Goal: Information Seeking & Learning: Find specific fact

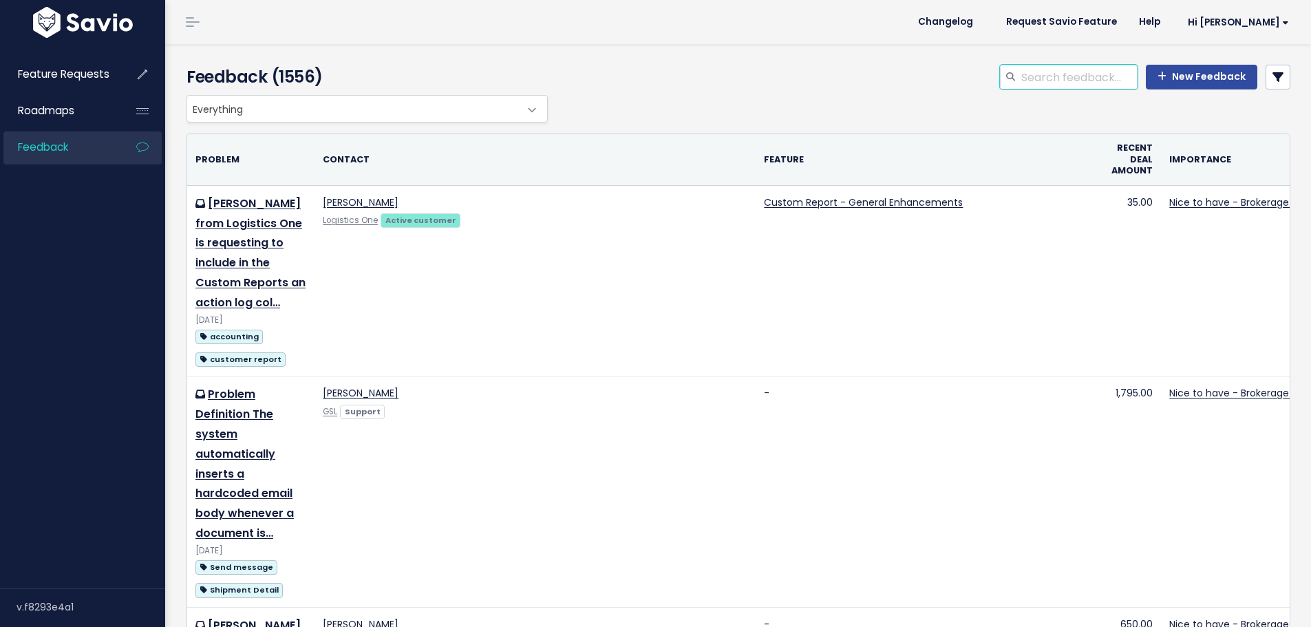
click at [1037, 78] on input "search" at bounding box center [1079, 77] width 118 height 25
type input "default equipment type"
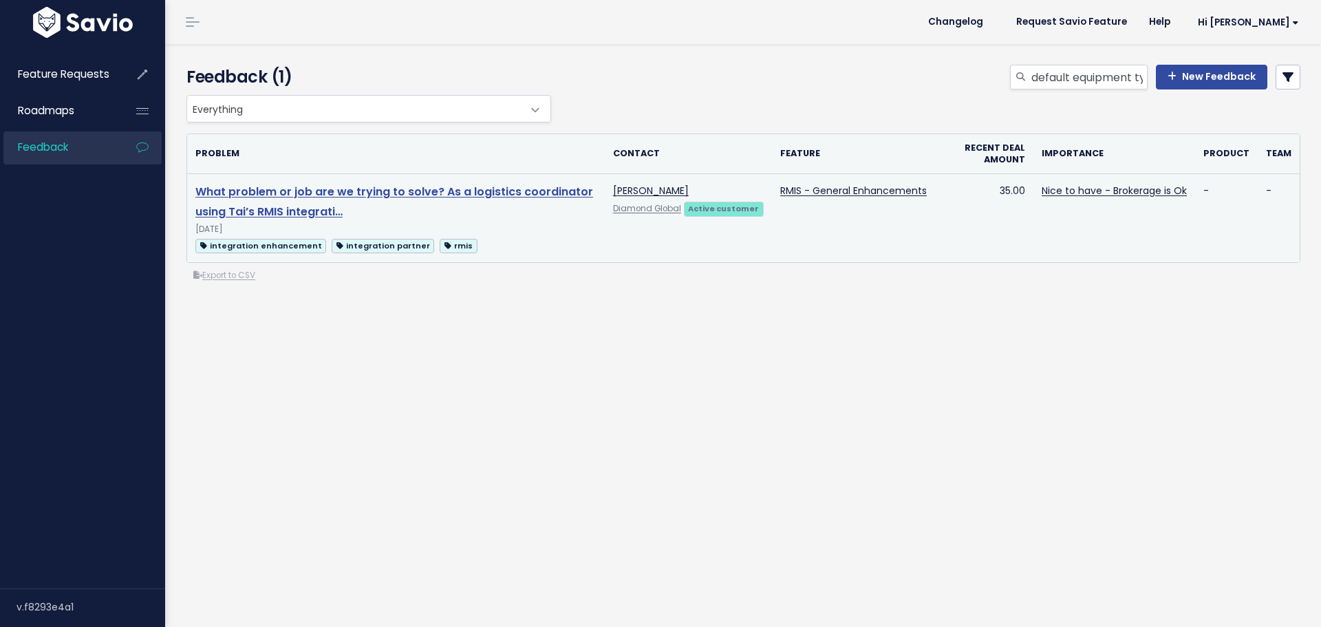
click at [480, 187] on link "What problem or job are we trying to solve? As a logistics coordinator using Ta…" at bounding box center [394, 202] width 398 height 36
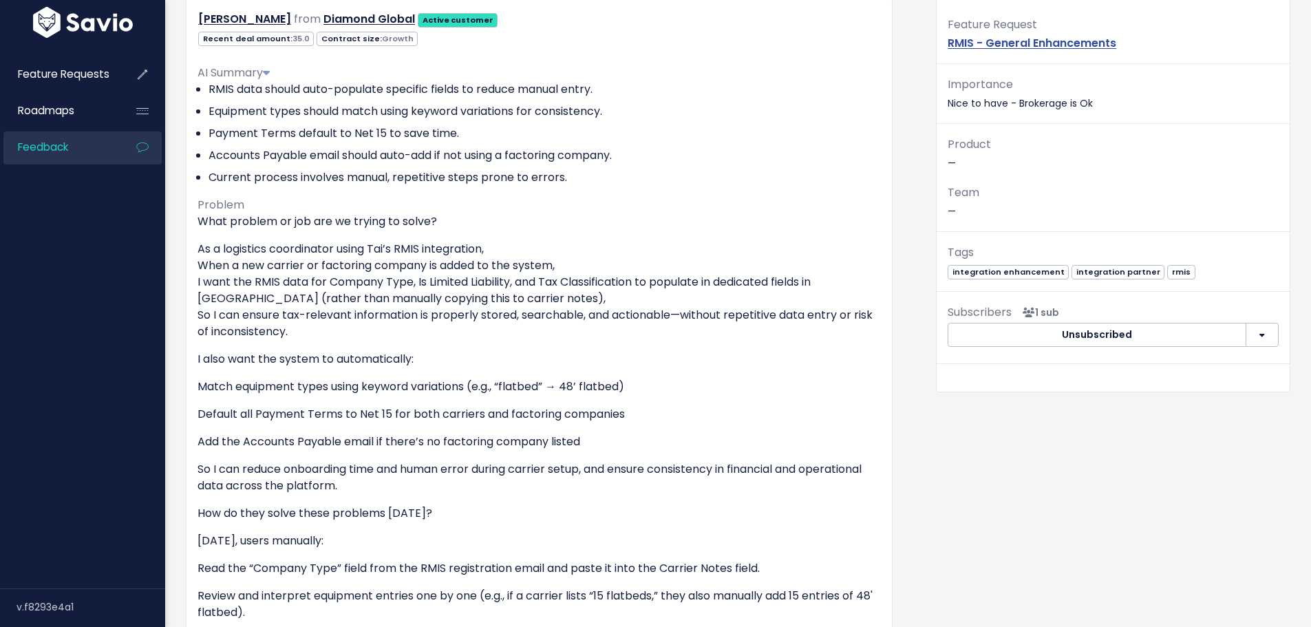
scroll to position [206, 0]
